Goal: Download file/media

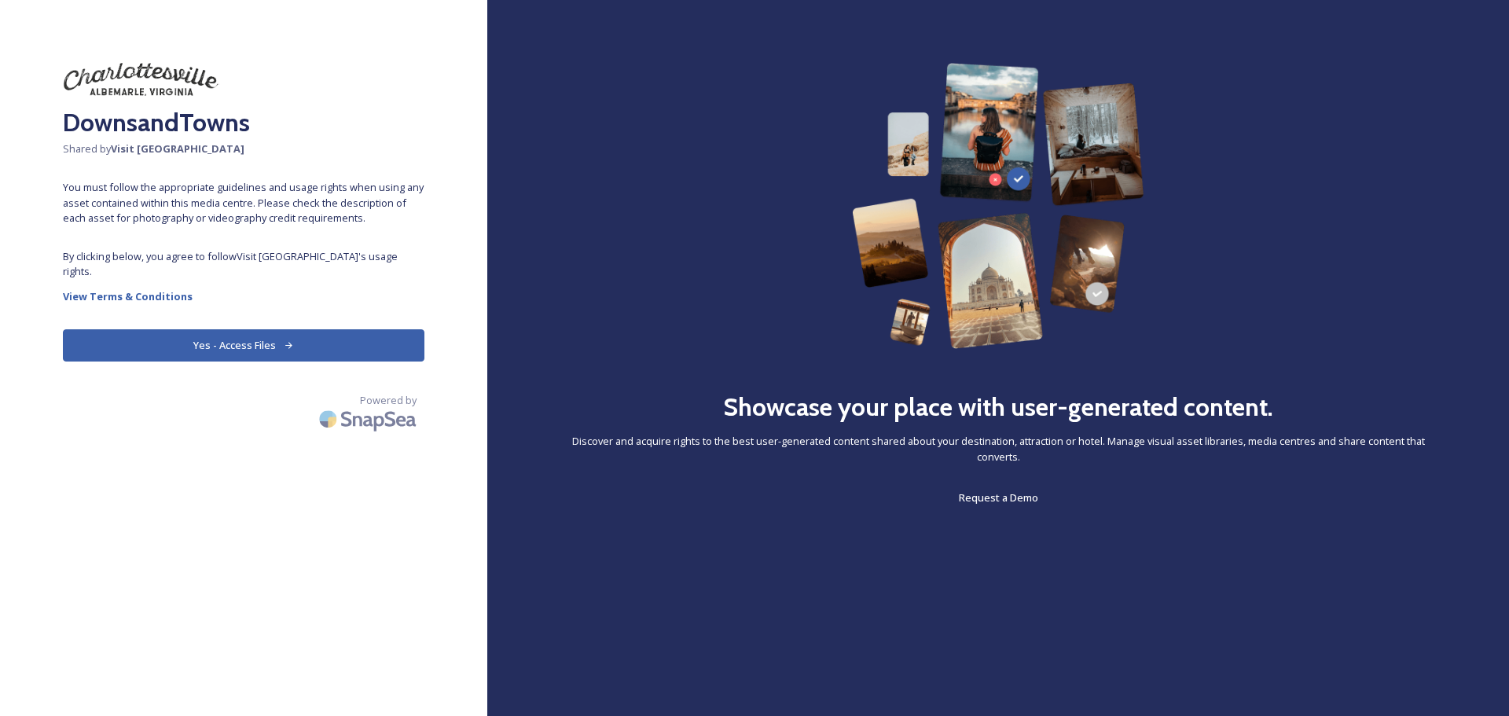
click at [263, 329] on button "Yes - Access Files" at bounding box center [244, 345] width 362 height 32
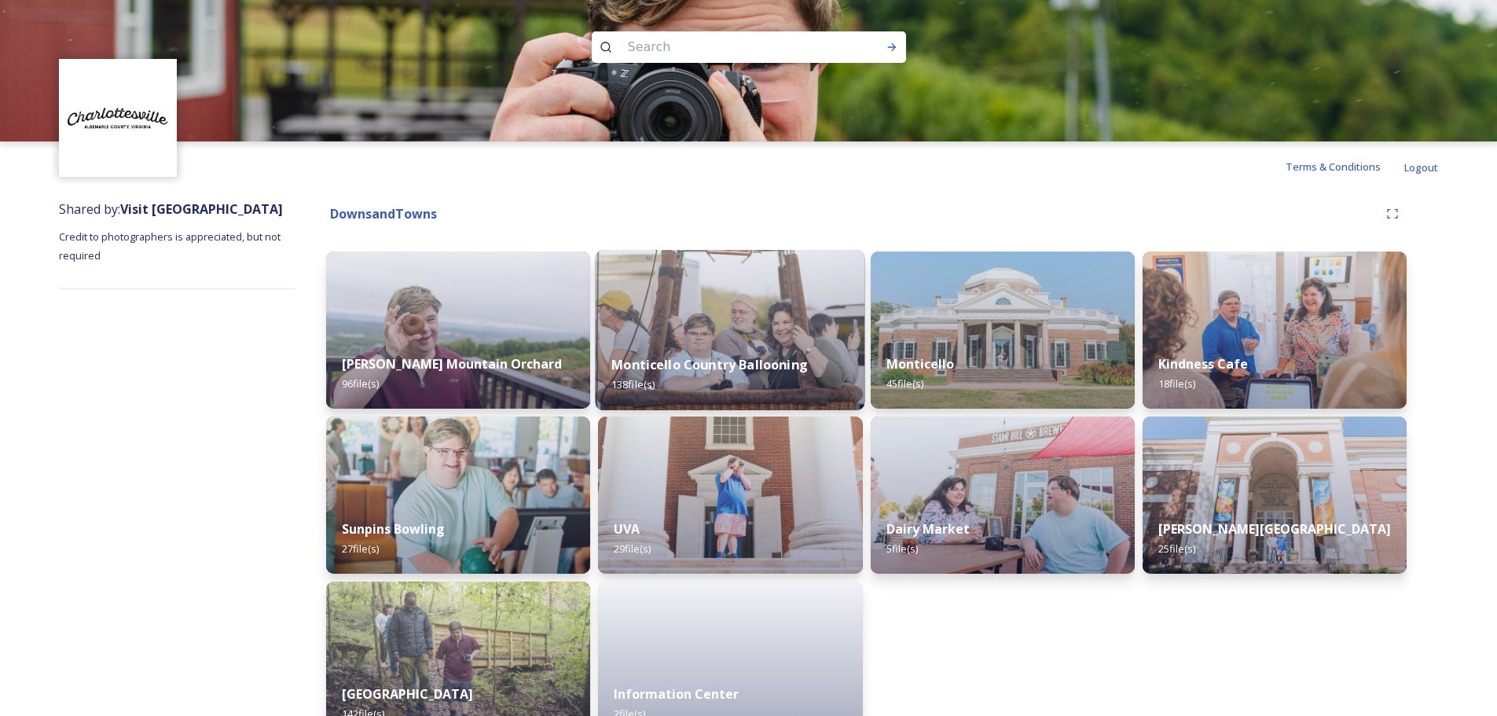
click at [752, 296] on img at bounding box center [731, 330] width 270 height 160
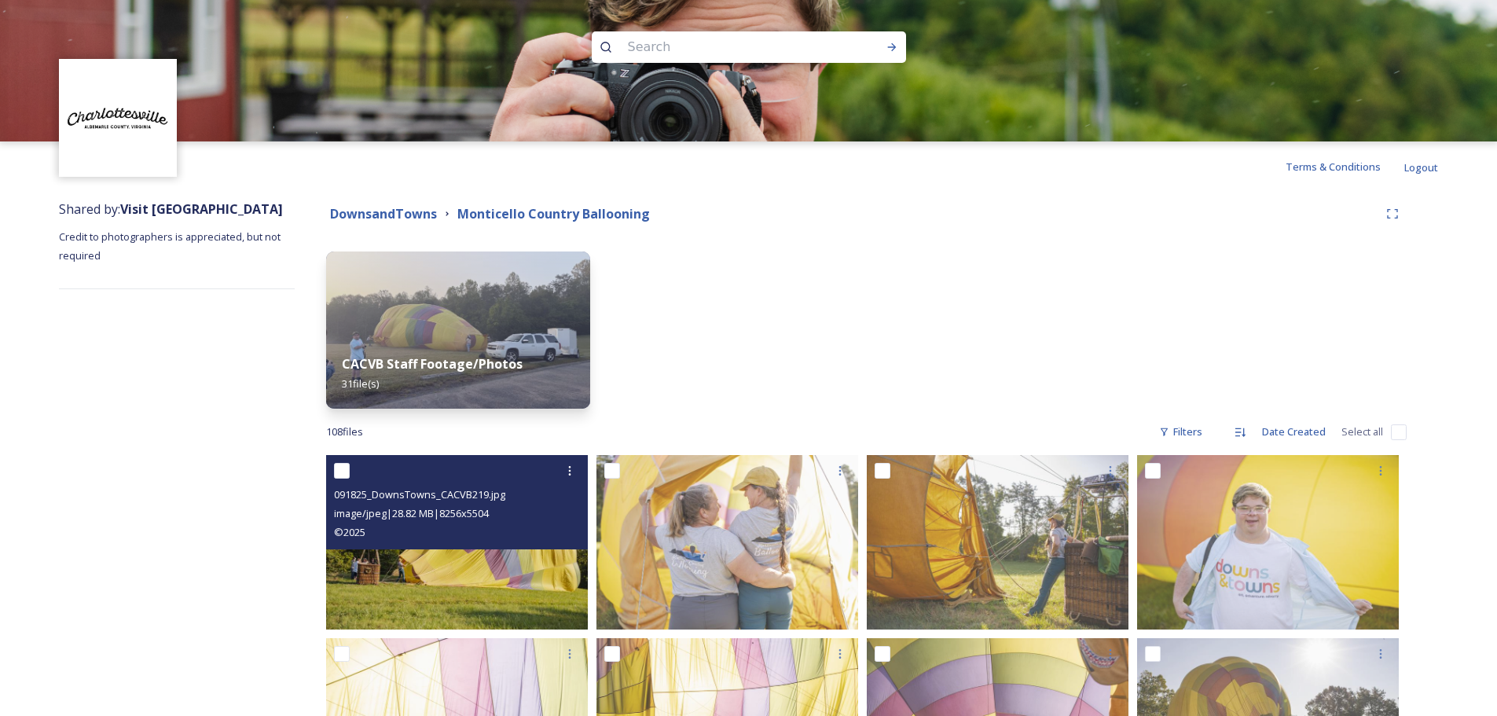
click at [495, 587] on img at bounding box center [457, 542] width 262 height 175
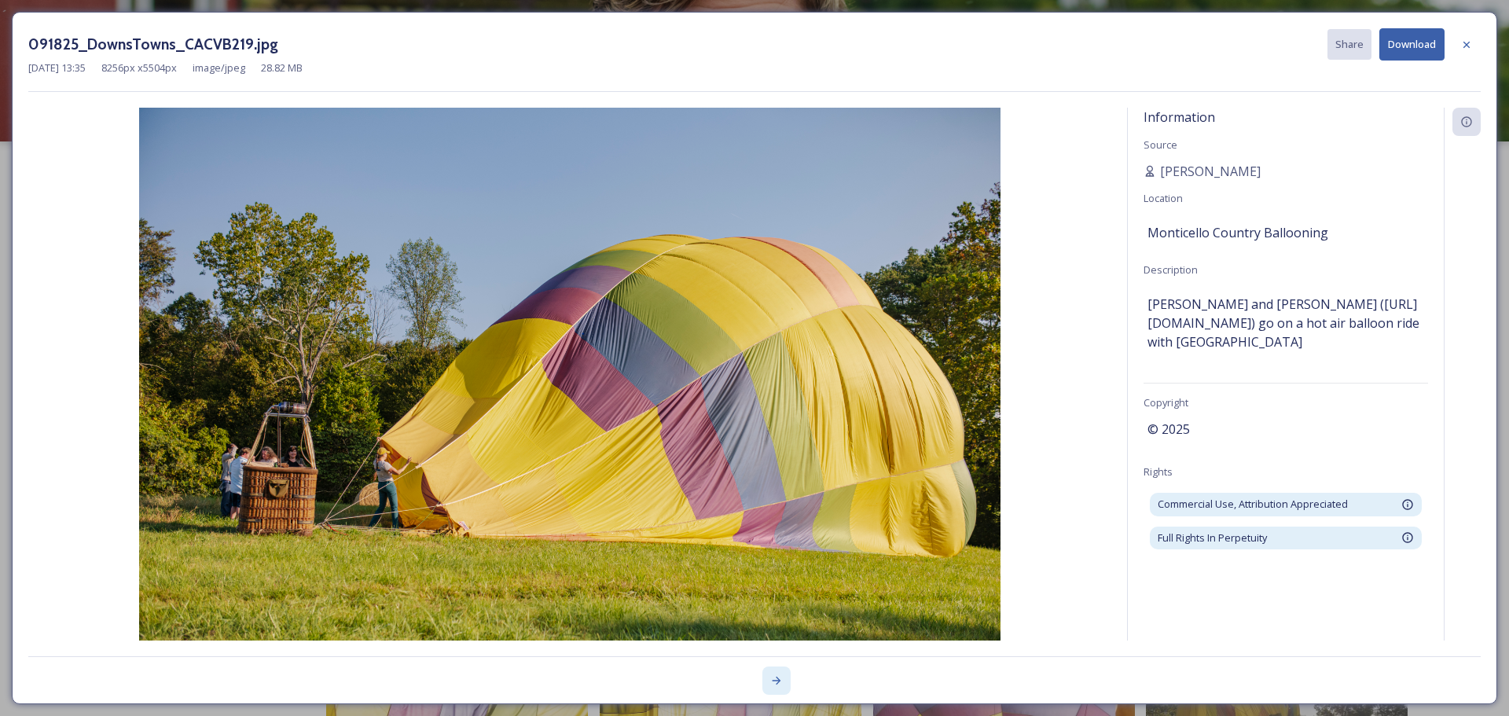
click at [781, 678] on icon at bounding box center [776, 680] width 13 height 13
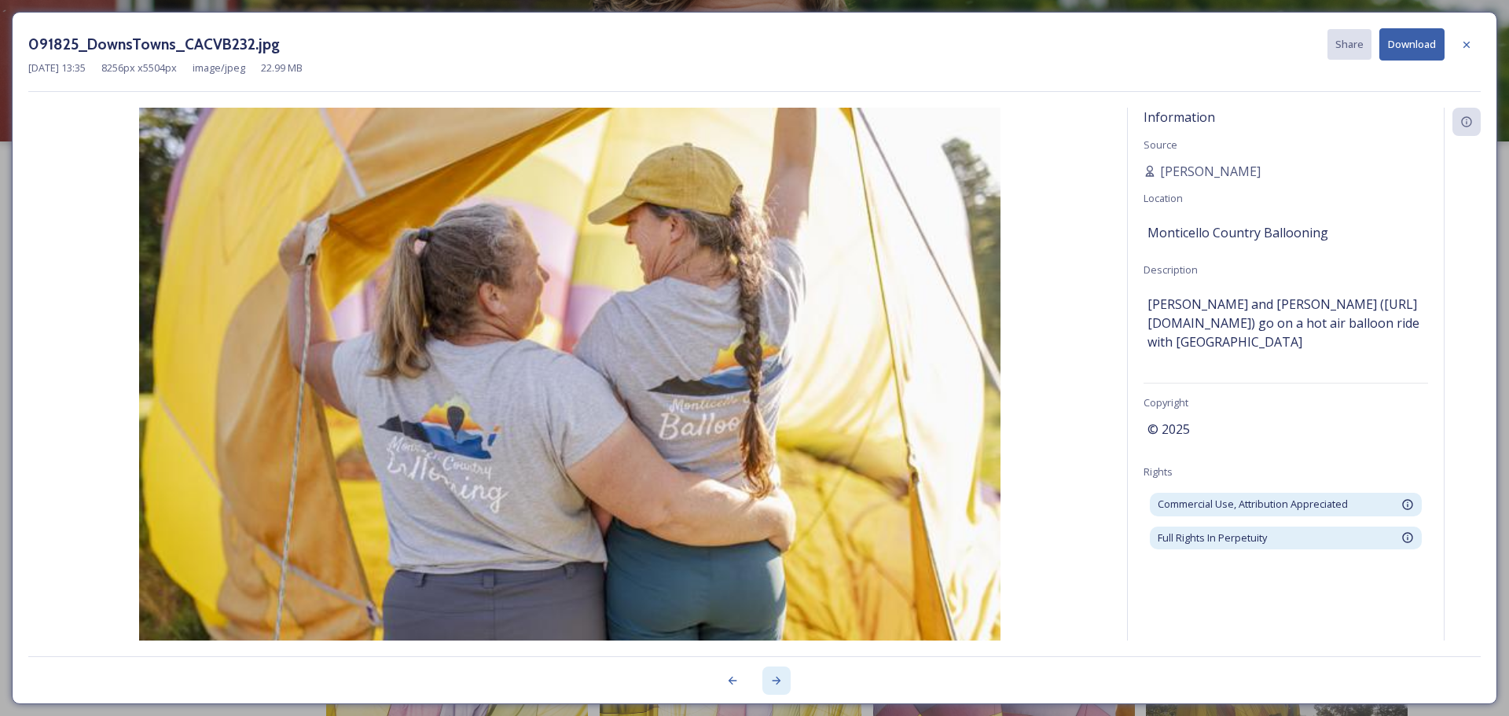
click at [781, 678] on icon at bounding box center [776, 680] width 13 height 13
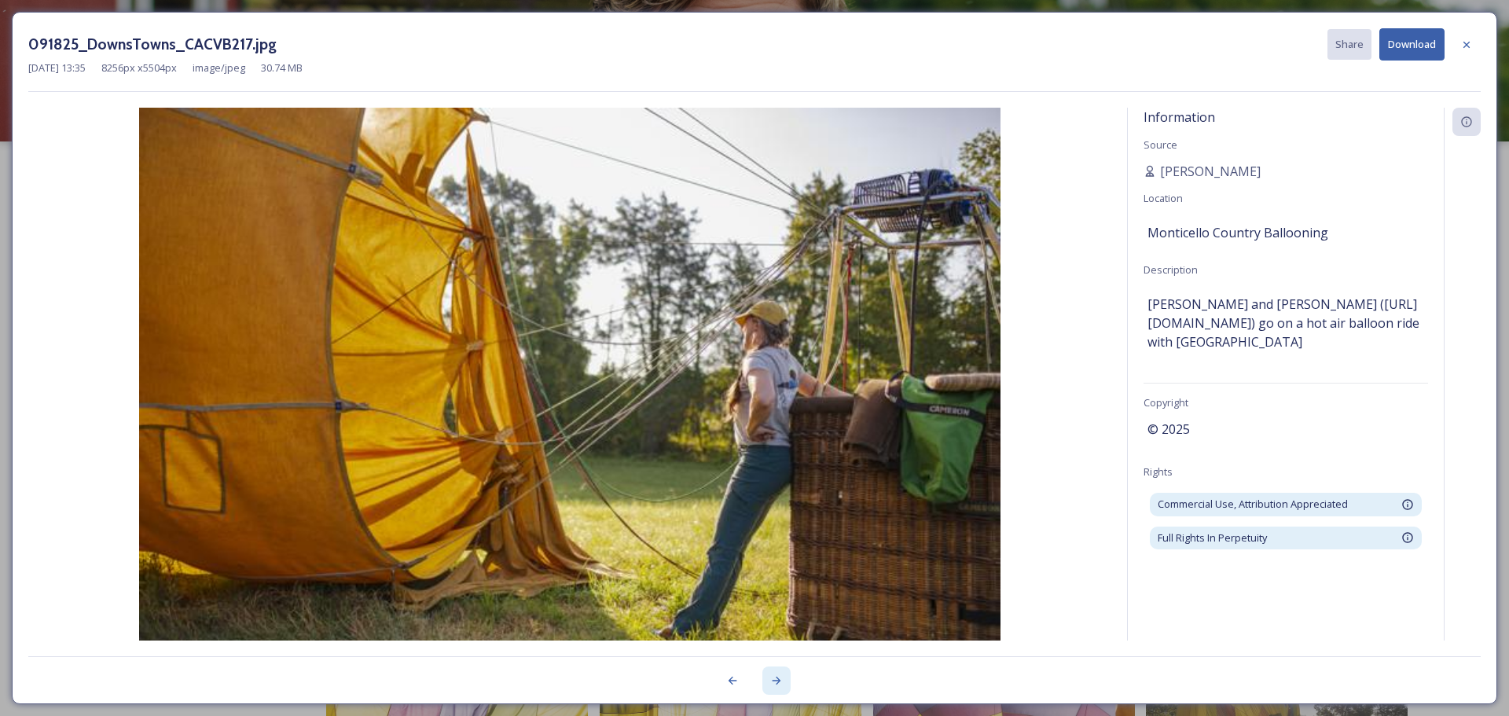
click at [781, 678] on icon at bounding box center [776, 680] width 13 height 13
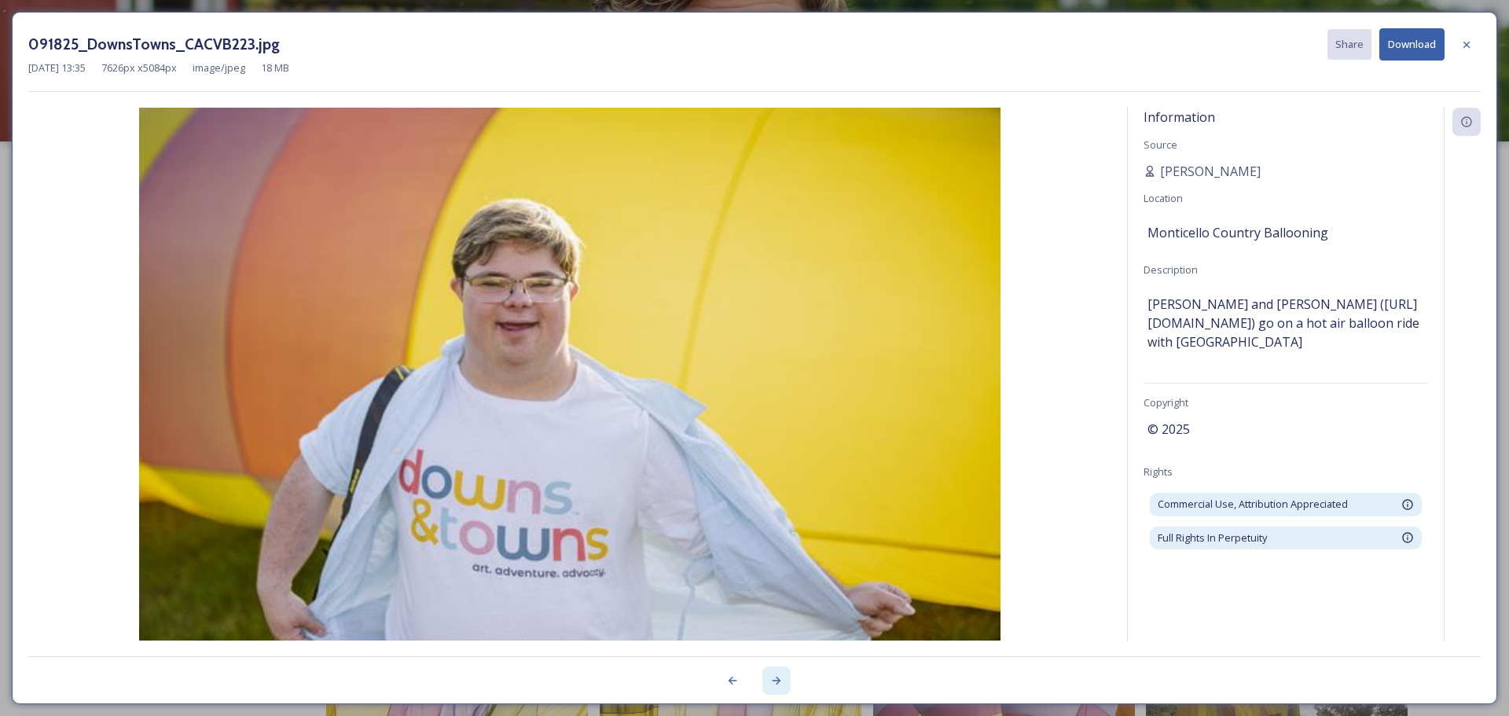
click at [781, 678] on icon at bounding box center [776, 680] width 13 height 13
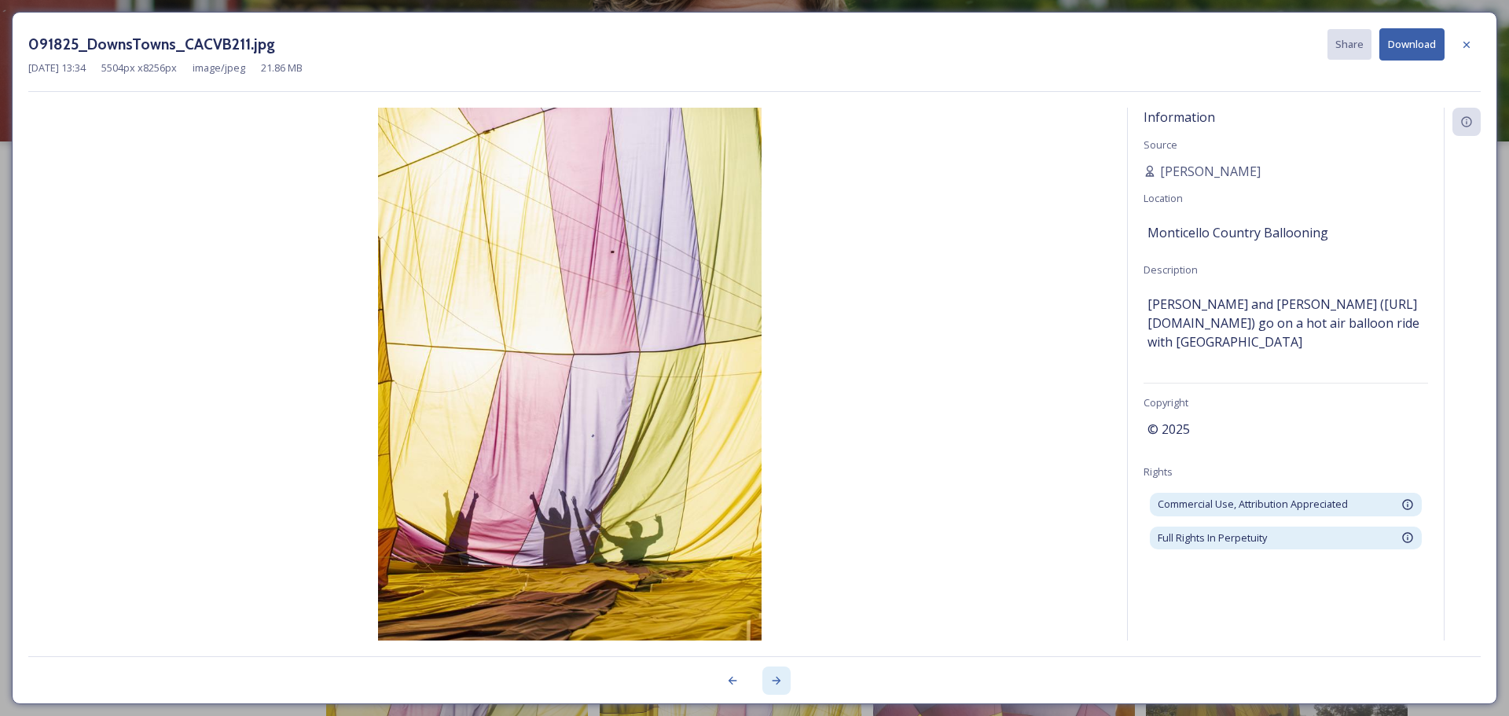
click at [781, 678] on icon at bounding box center [776, 680] width 13 height 13
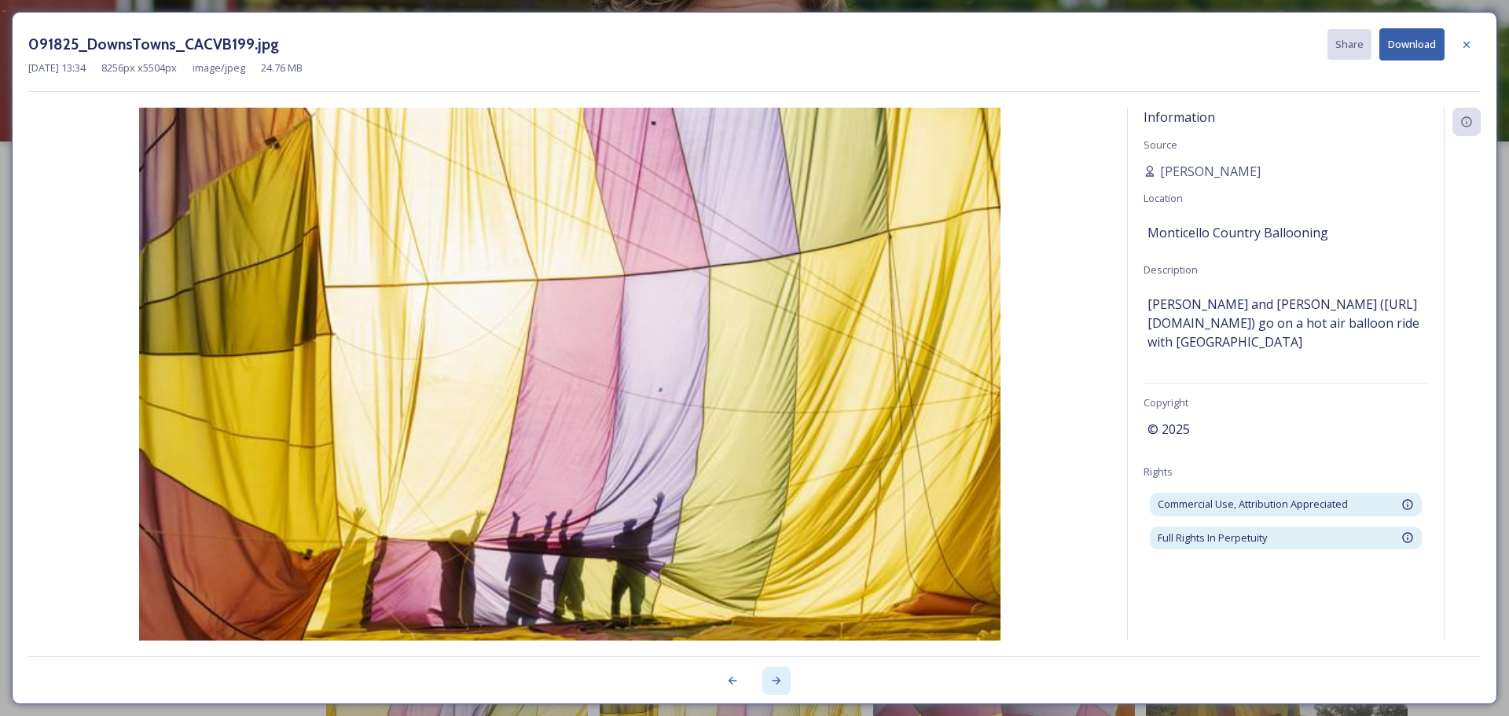
click at [781, 678] on icon at bounding box center [776, 680] width 13 height 13
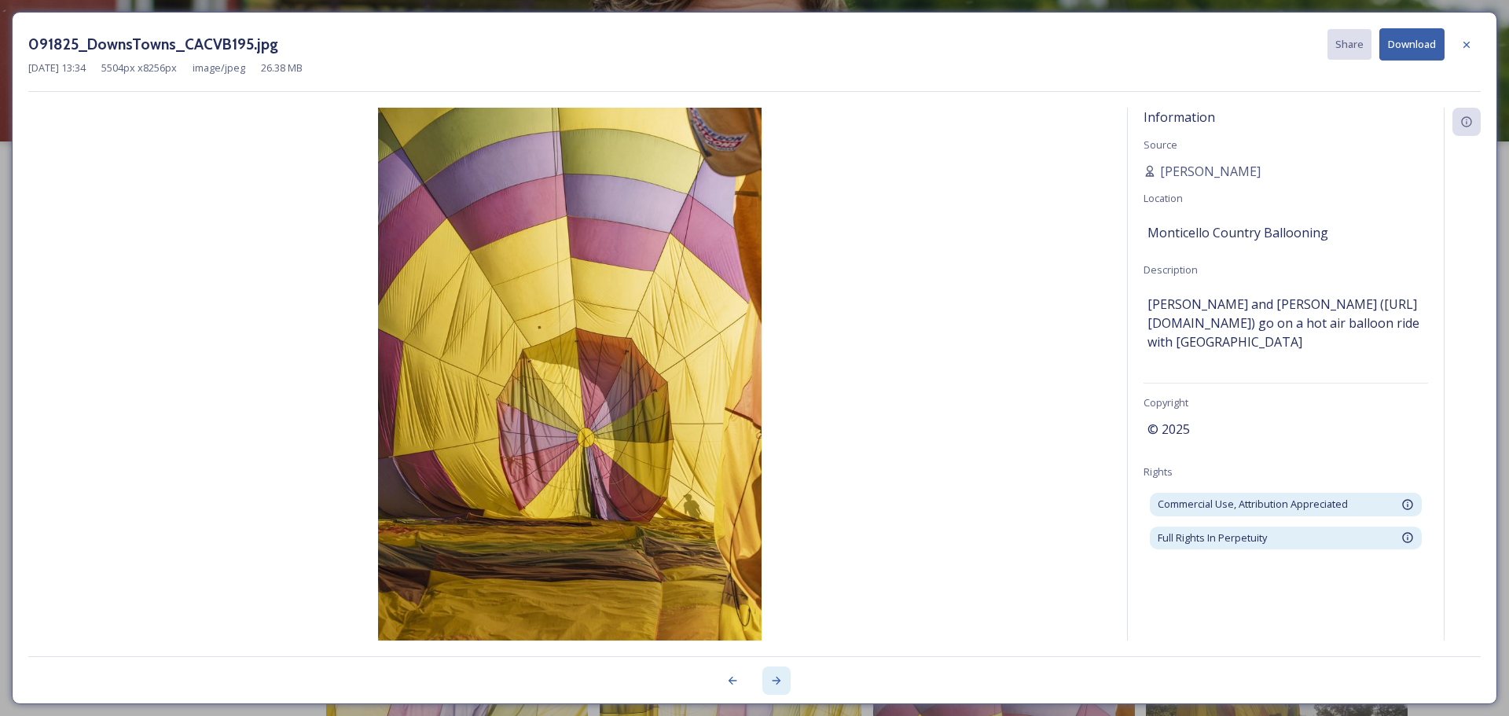
click at [781, 678] on icon at bounding box center [776, 680] width 13 height 13
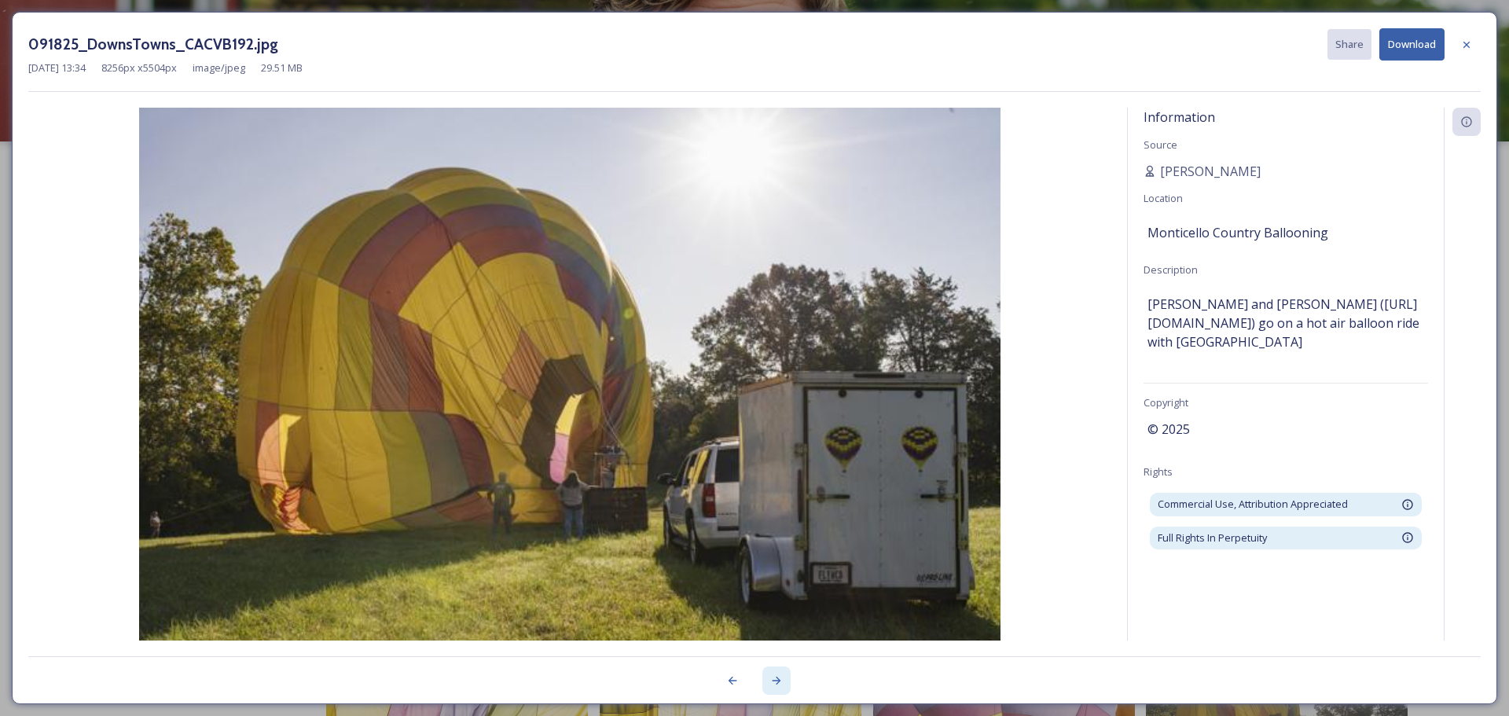
click at [781, 678] on icon at bounding box center [776, 680] width 13 height 13
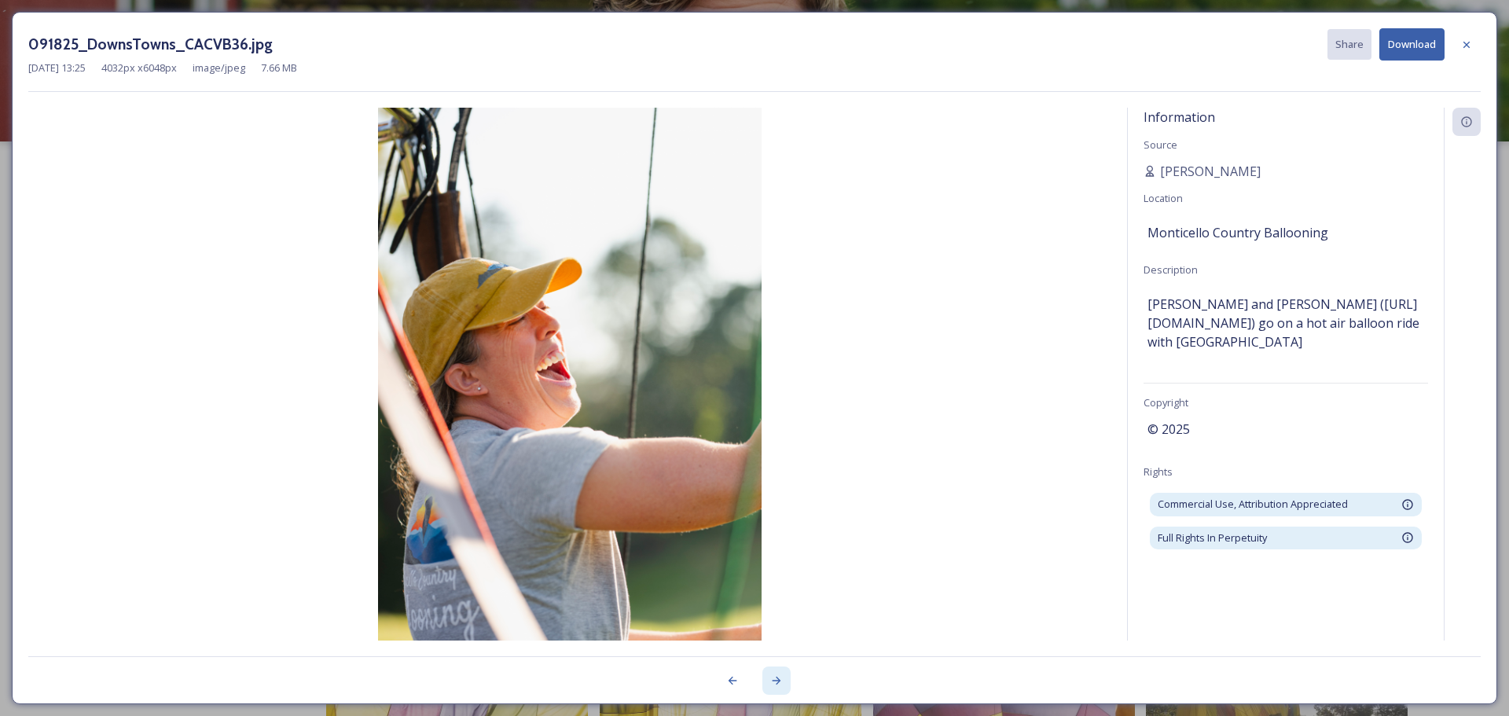
click at [781, 678] on icon at bounding box center [776, 680] width 13 height 13
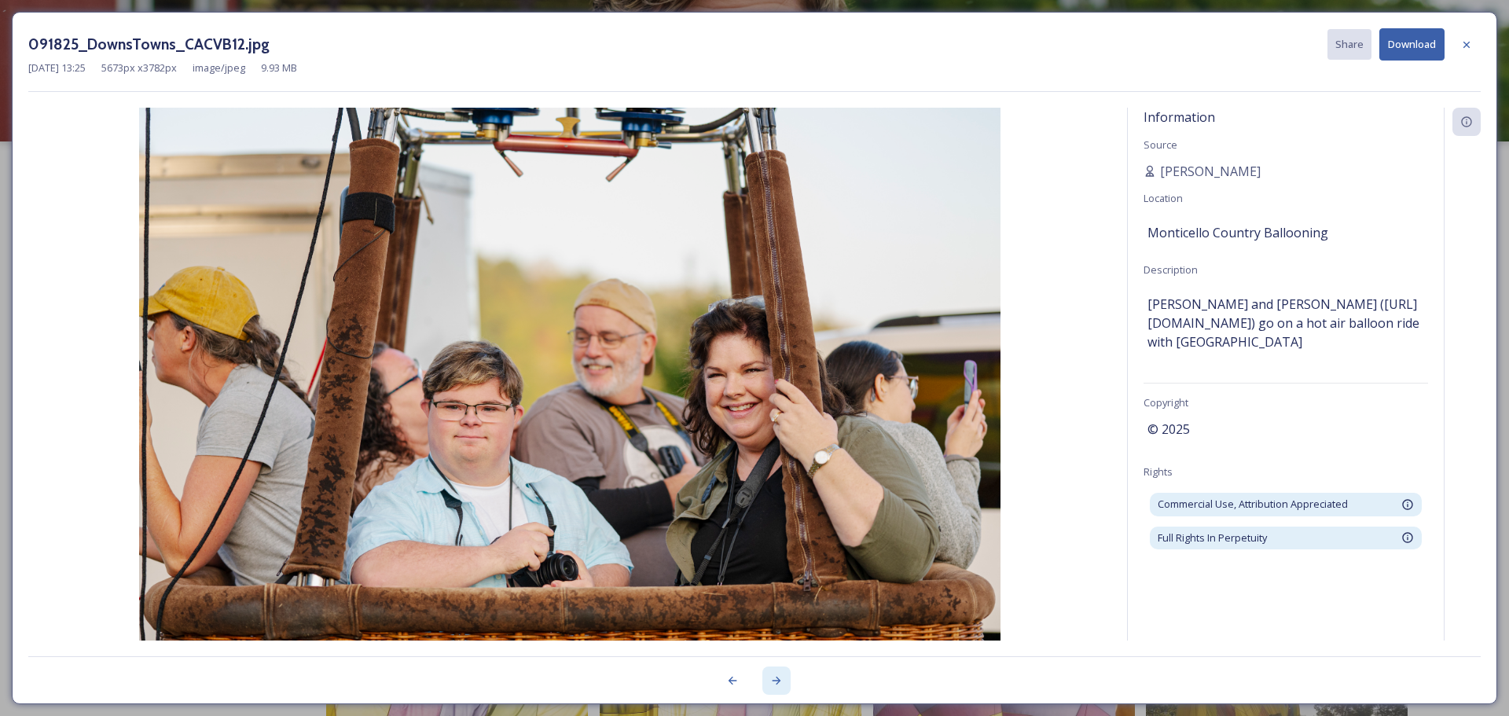
click at [781, 678] on icon at bounding box center [776, 680] width 13 height 13
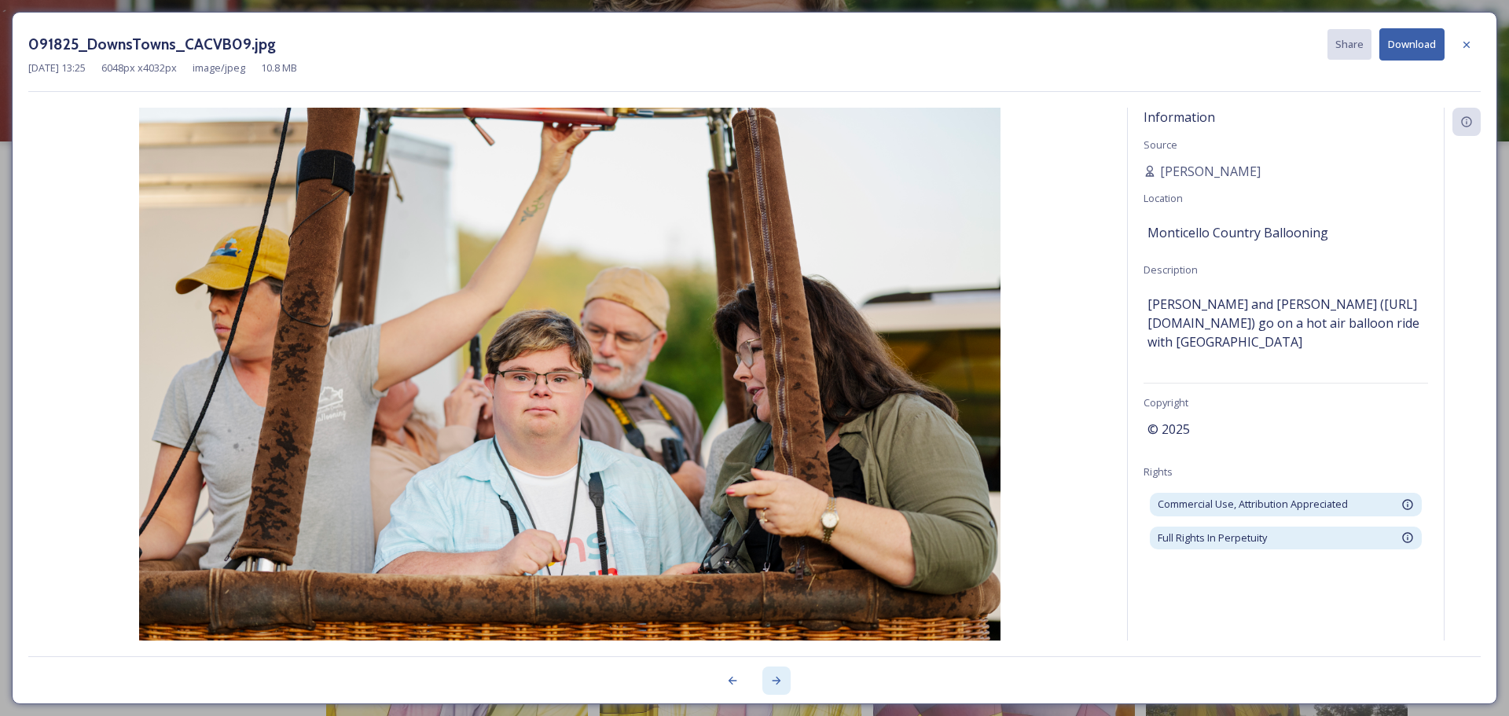
click at [781, 678] on icon at bounding box center [776, 680] width 13 height 13
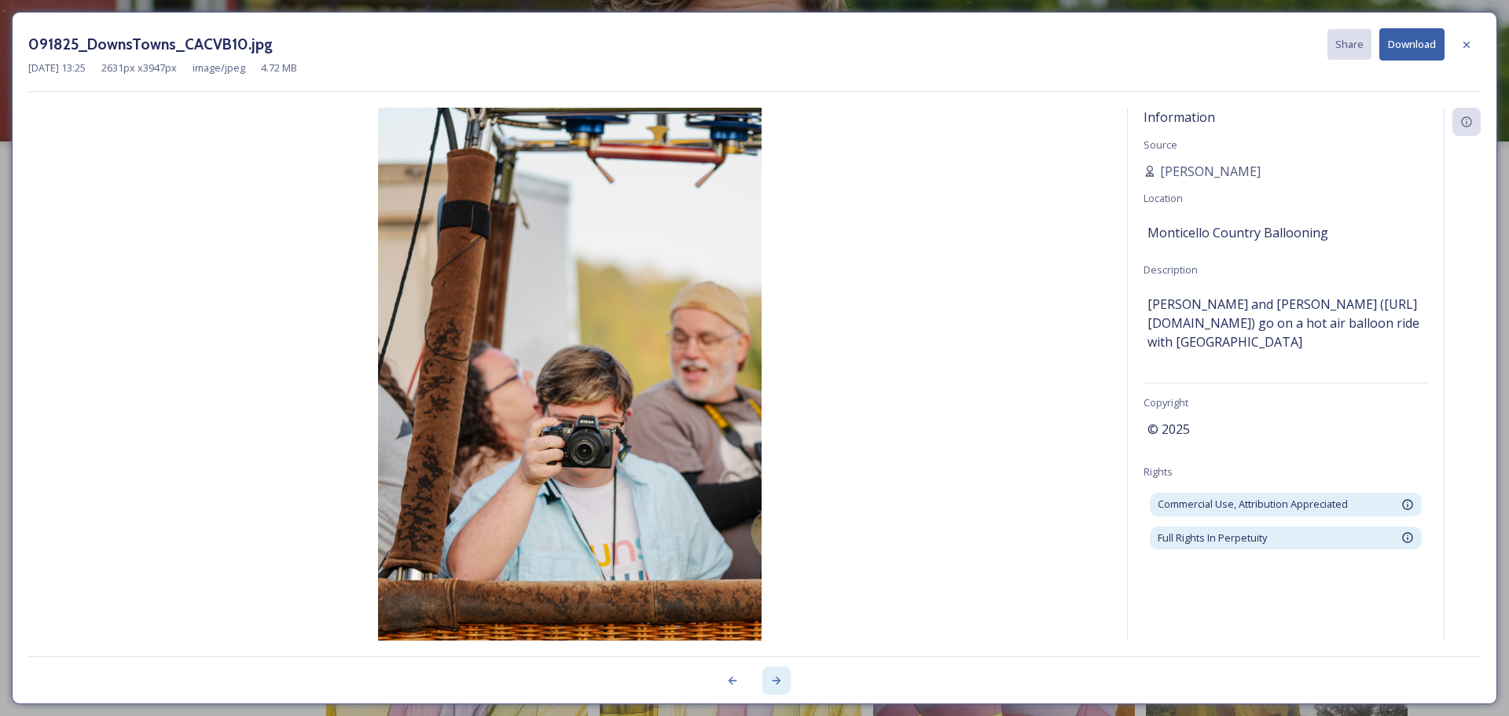
click at [781, 678] on icon at bounding box center [776, 680] width 13 height 13
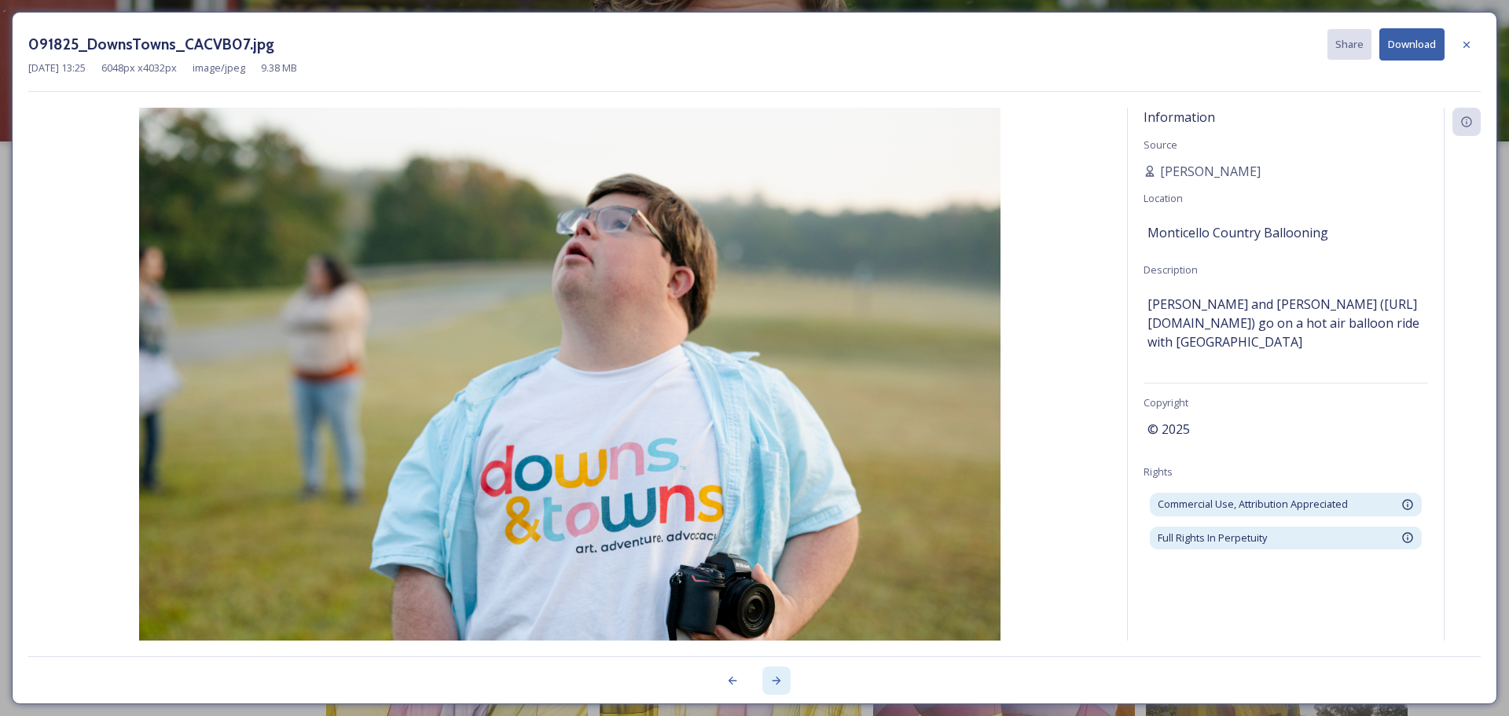
click at [781, 678] on icon at bounding box center [776, 680] width 13 height 13
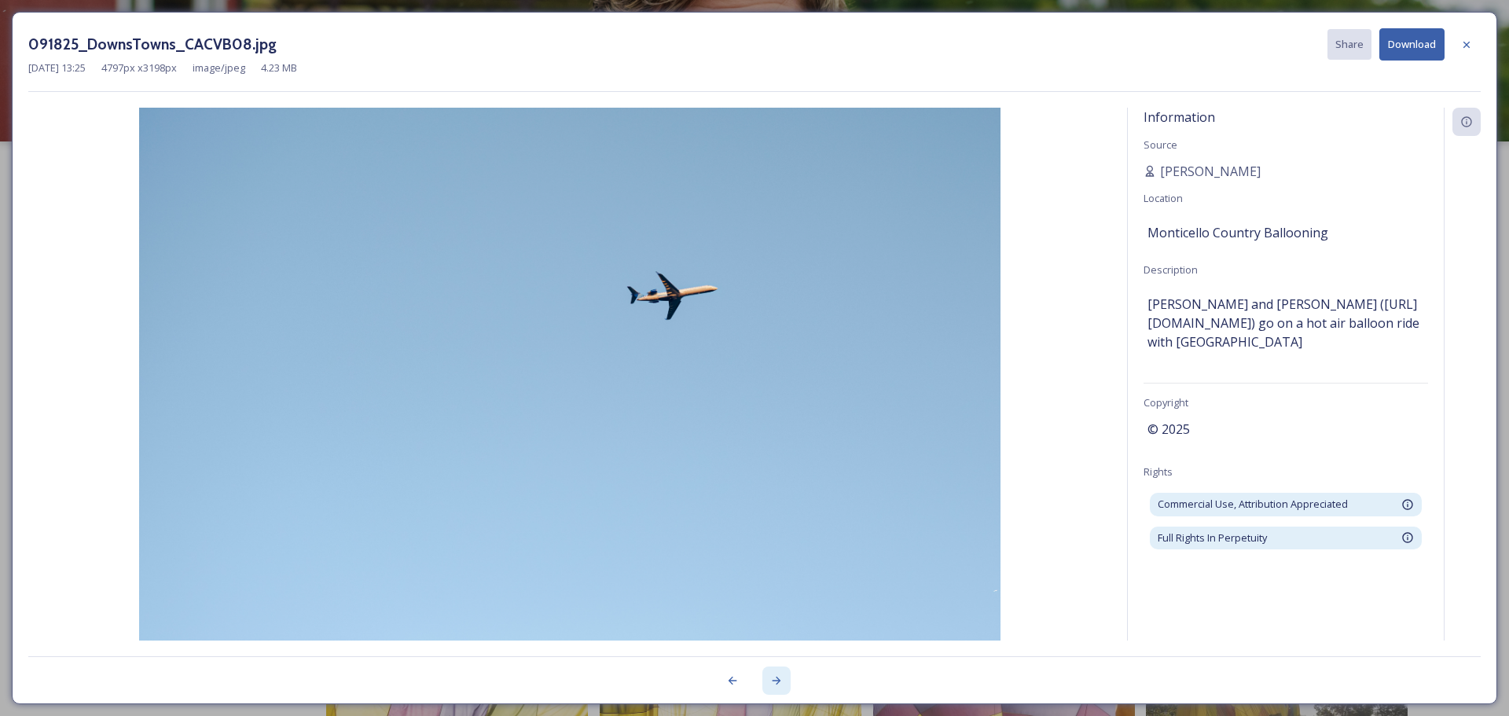
click at [781, 678] on icon at bounding box center [776, 680] width 13 height 13
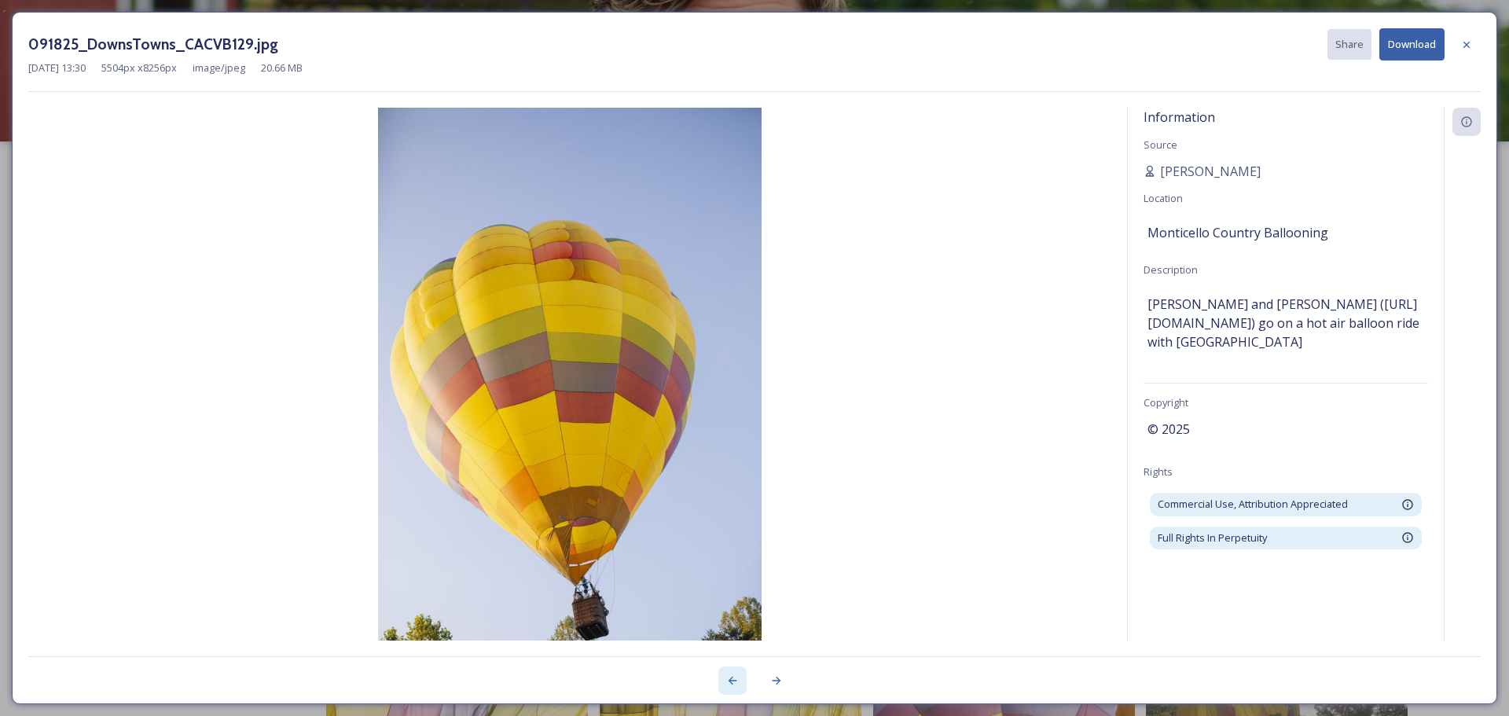
click at [740, 683] on div at bounding box center [732, 681] width 28 height 28
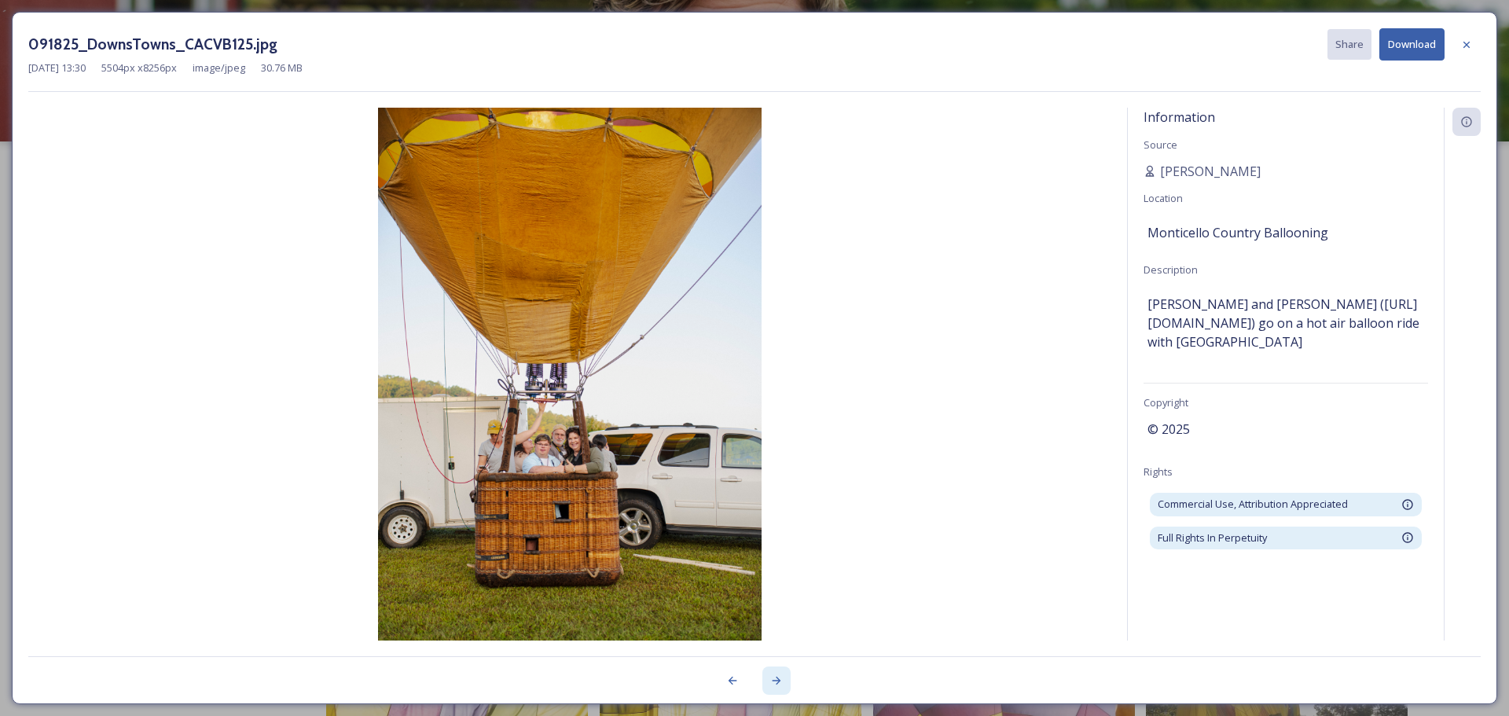
click at [784, 673] on div at bounding box center [776, 681] width 28 height 28
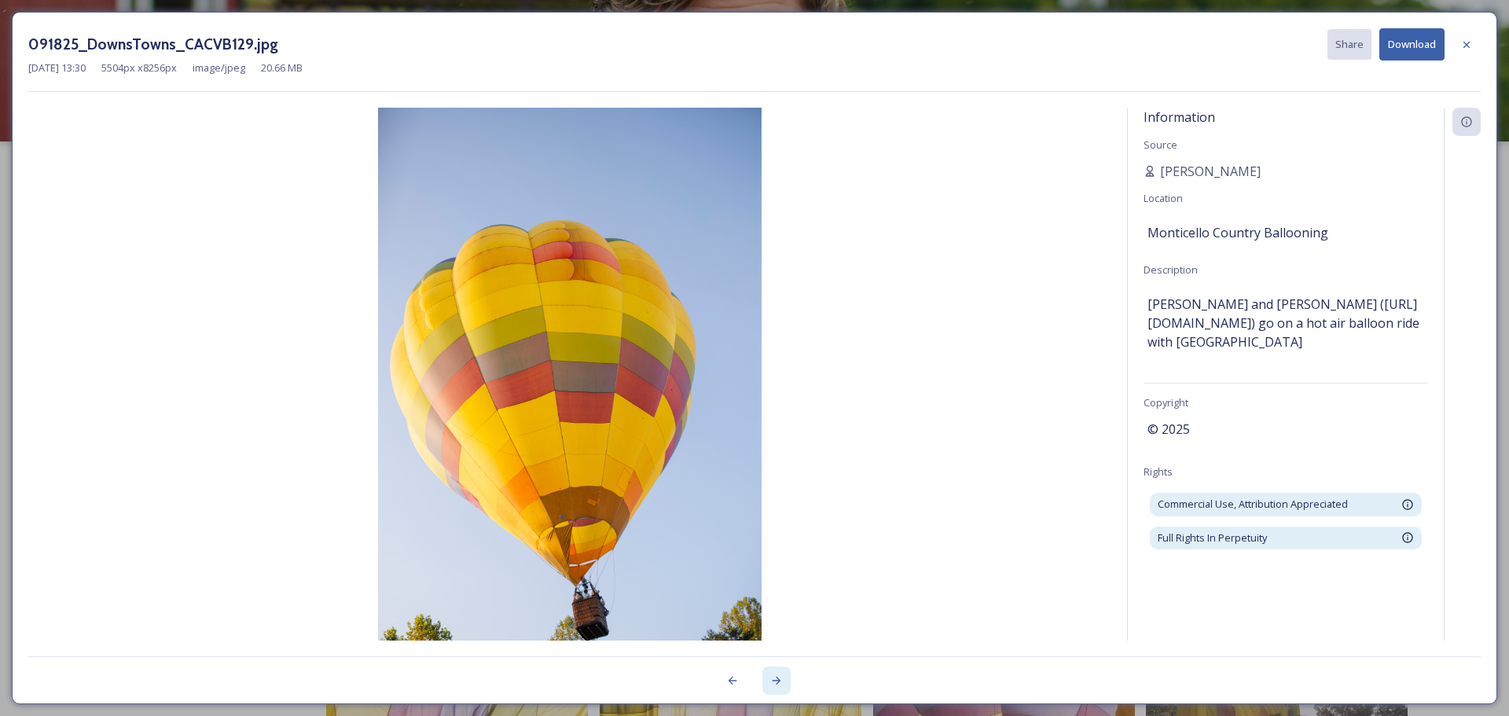
click at [784, 673] on div at bounding box center [776, 681] width 28 height 28
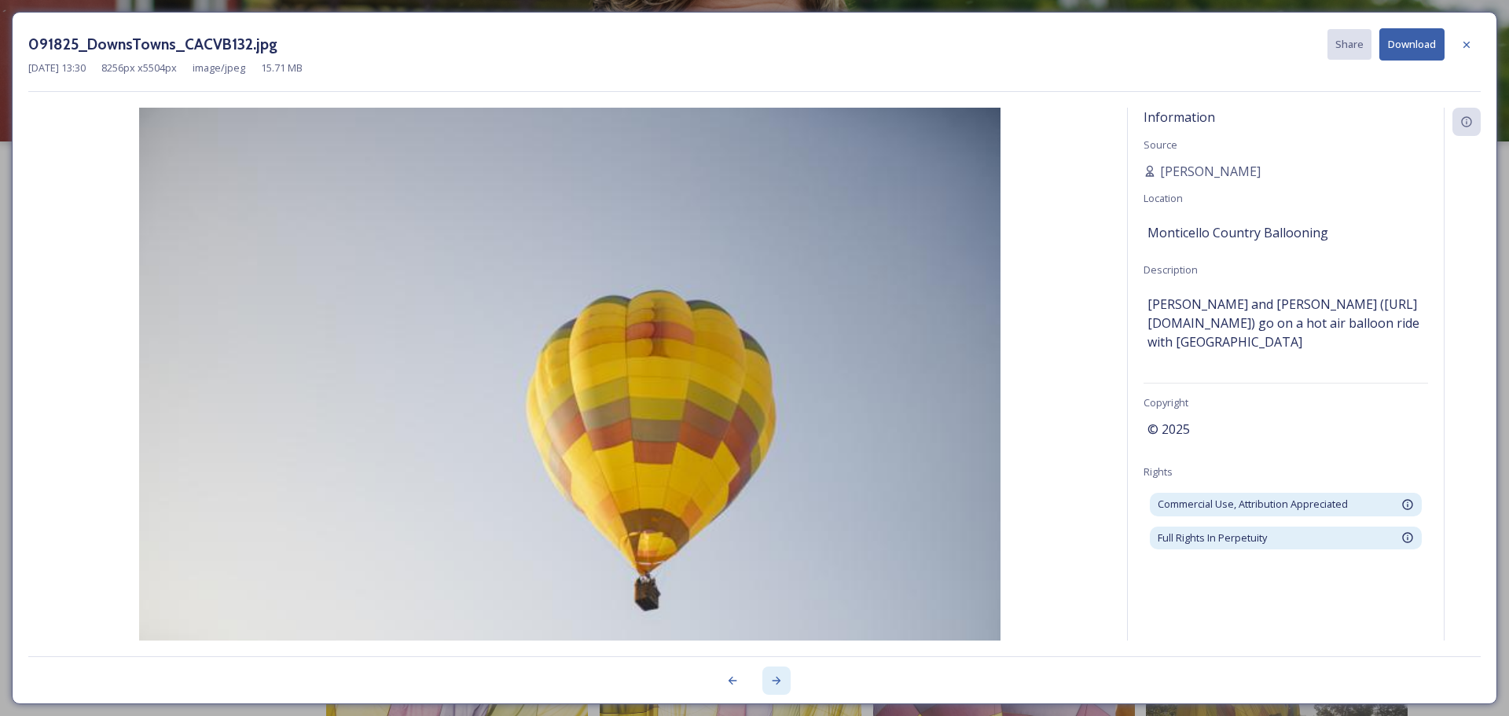
click at [784, 673] on div at bounding box center [776, 681] width 28 height 28
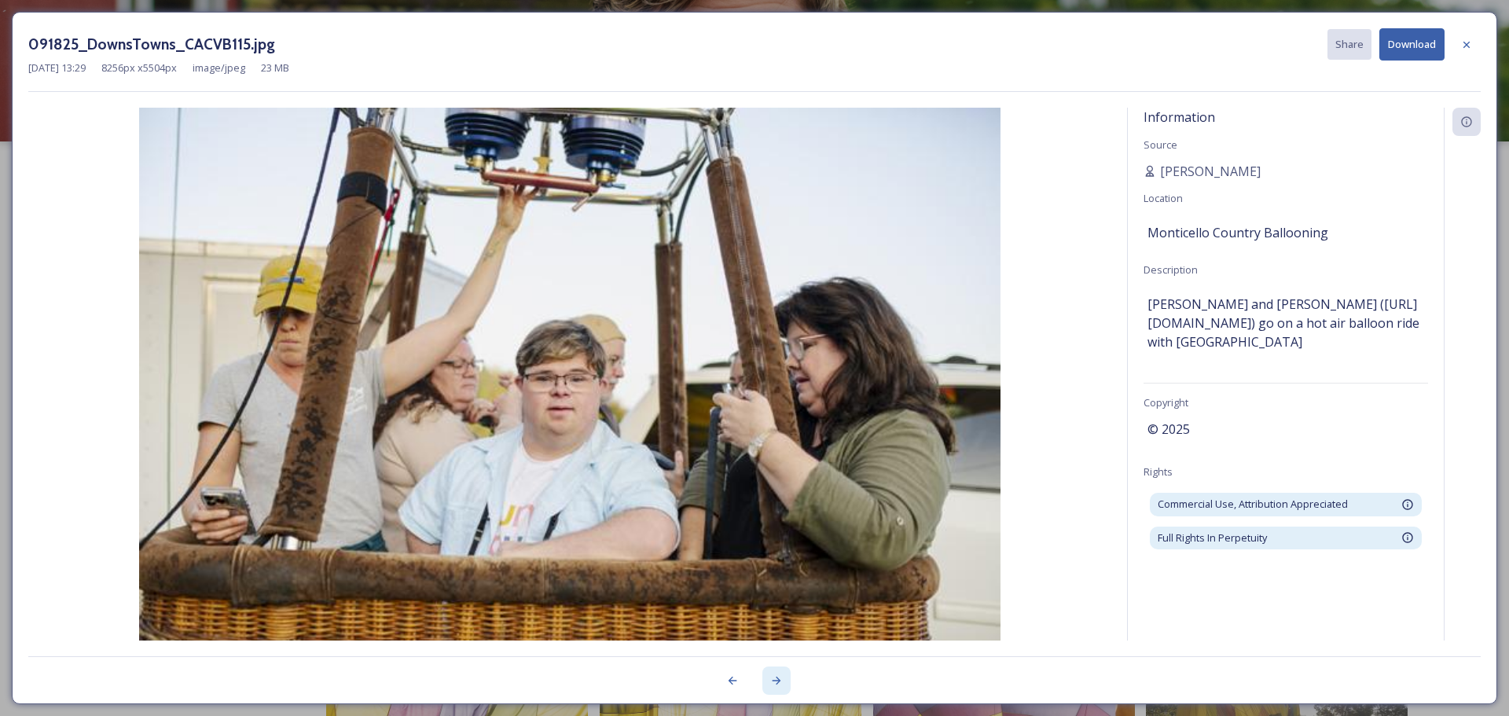
click at [784, 673] on div at bounding box center [776, 681] width 28 height 28
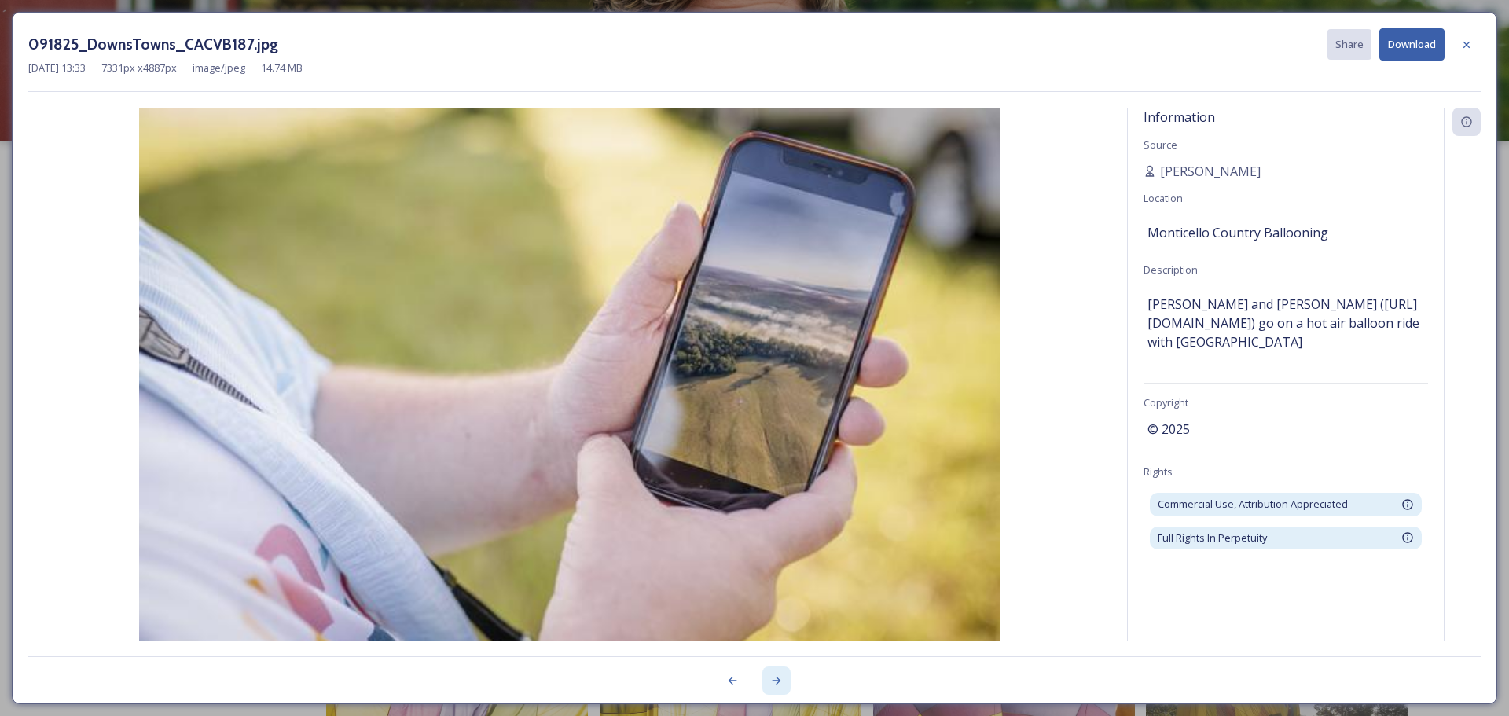
click at [784, 673] on div at bounding box center [776, 681] width 28 height 28
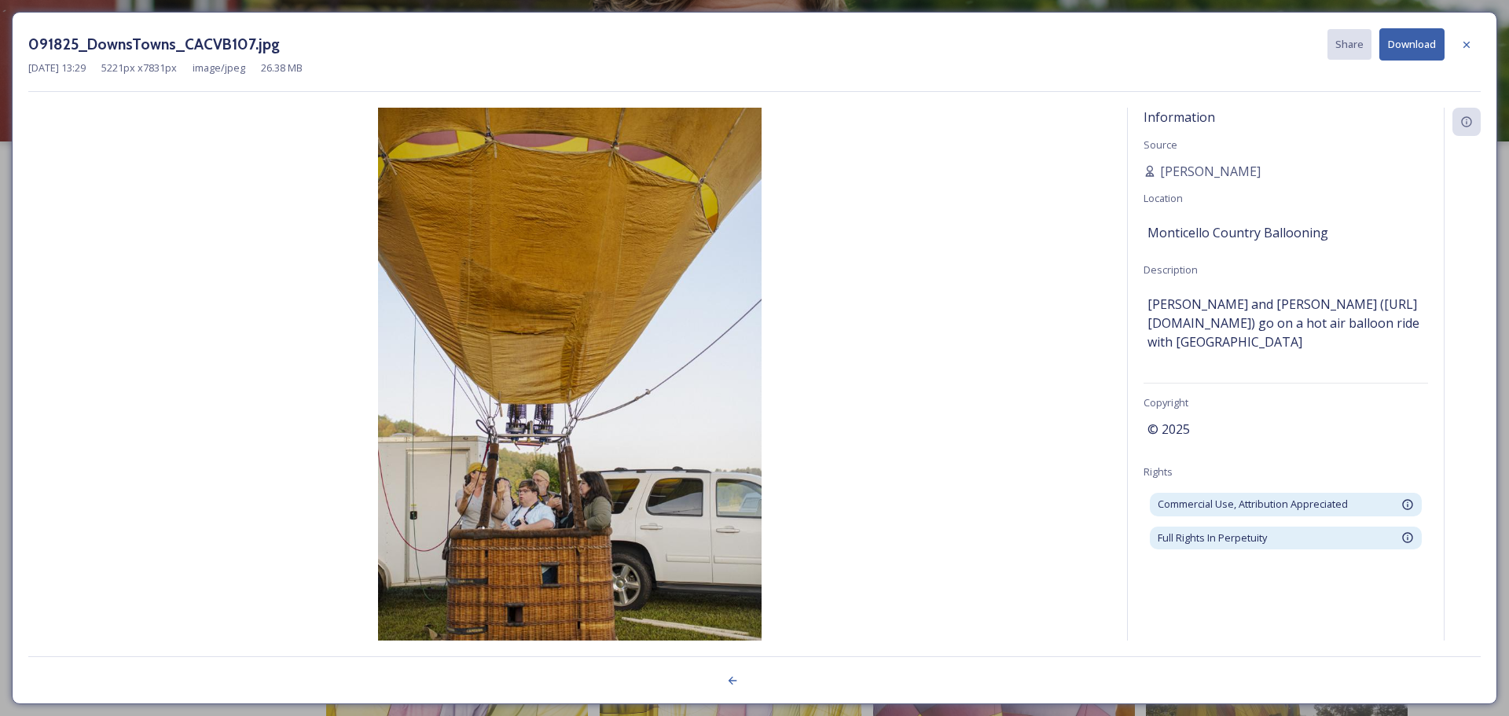
click at [784, 673] on div at bounding box center [754, 671] width 1453 height 31
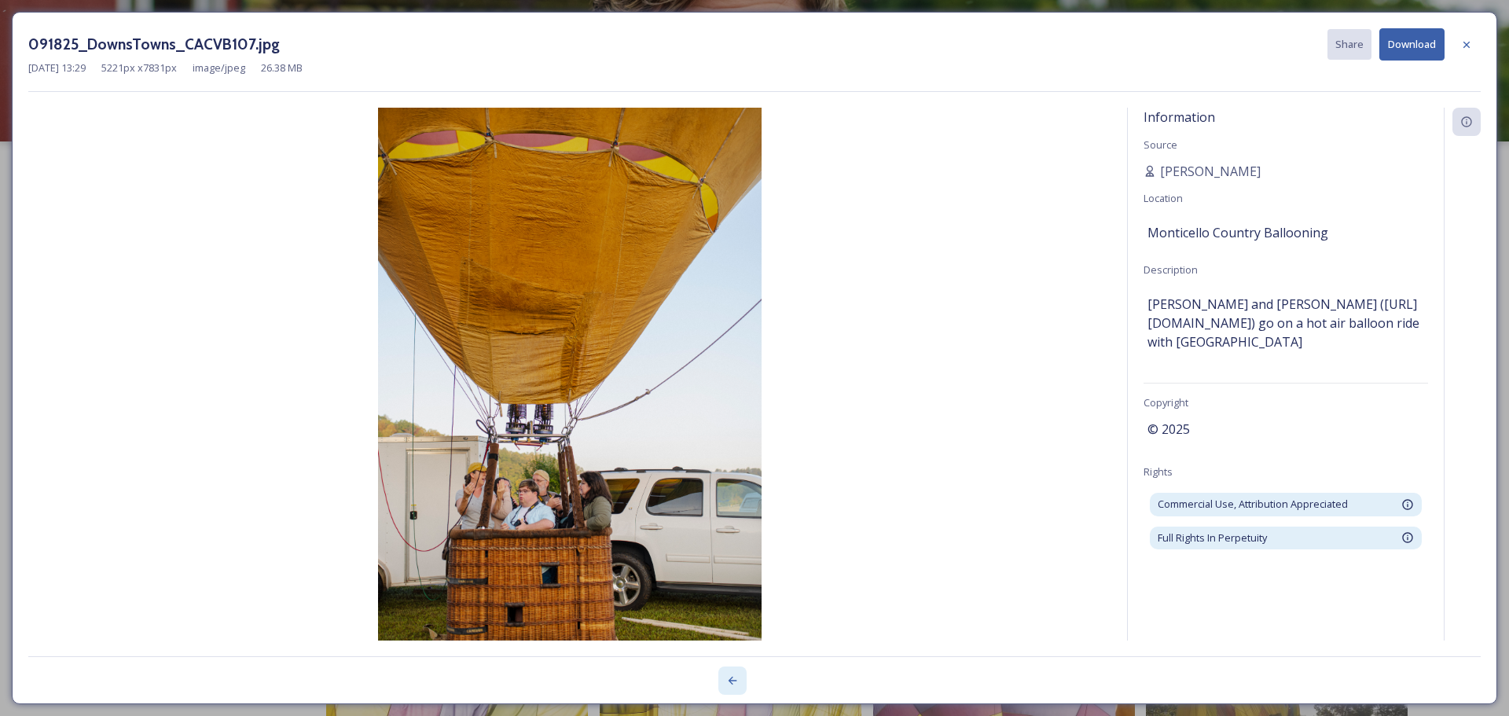
click at [737, 681] on icon at bounding box center [732, 680] width 13 height 13
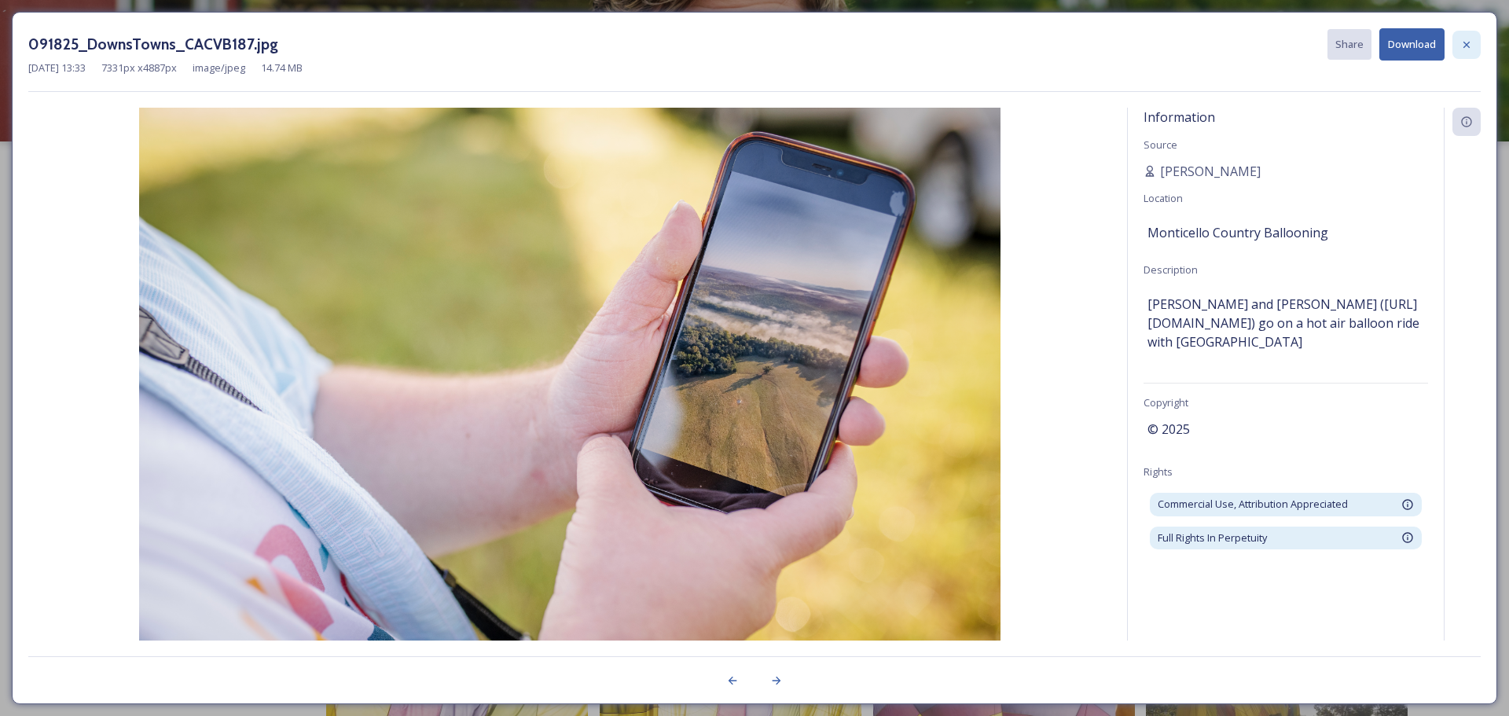
click at [1466, 42] on icon at bounding box center [1466, 45] width 13 height 13
